Goal: Task Accomplishment & Management: Complete application form

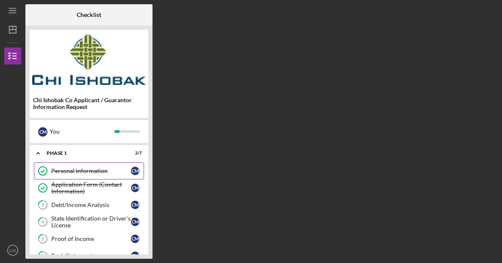
click at [83, 171] on div "Personal Information" at bounding box center [91, 170] width 80 height 7
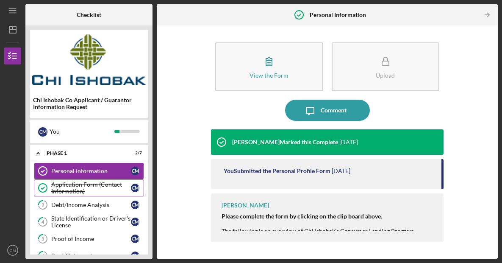
click at [92, 190] on div "Application Form (Contact Information)" at bounding box center [91, 188] width 80 height 14
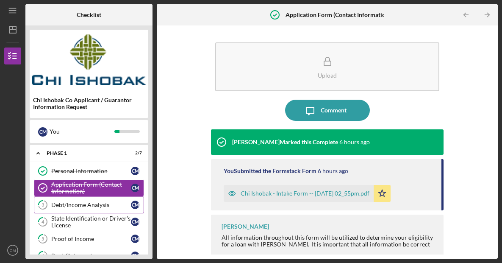
click at [90, 207] on div "Debt/Income Analysis" at bounding box center [91, 204] width 80 height 7
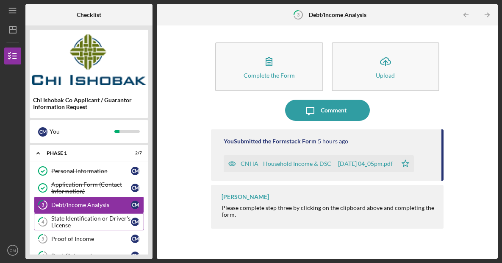
click at [96, 219] on div "State Identification or Driver's License" at bounding box center [91, 222] width 80 height 14
